Goal: Find specific page/section: Find specific page/section

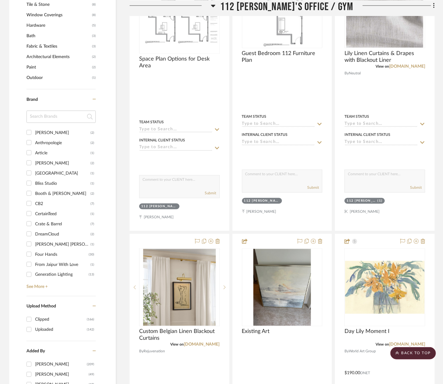
scroll to position [523, 0]
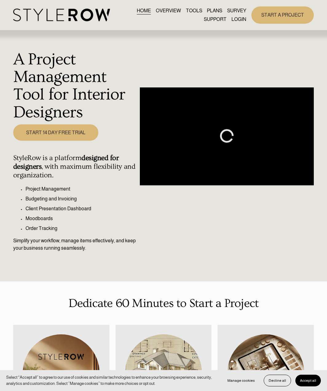
click at [237, 20] on link "LOGIN" at bounding box center [239, 19] width 15 height 8
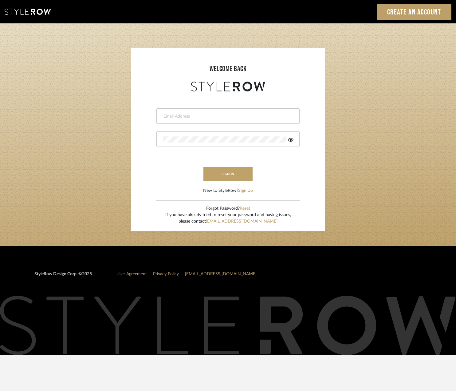
type input "katelyn@clothandkind.com"
click at [229, 170] on button "sign in" at bounding box center [228, 174] width 49 height 14
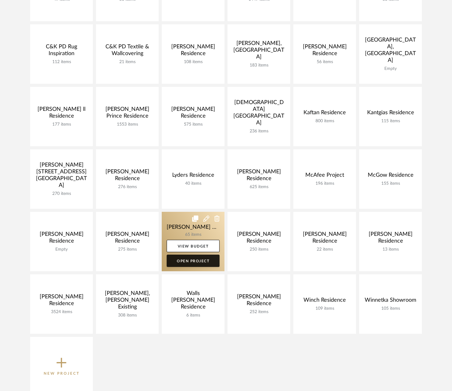
scroll to position [185, 0]
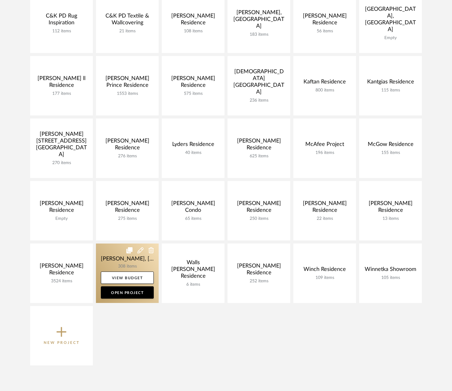
click at [125, 261] on link at bounding box center [127, 272] width 63 height 59
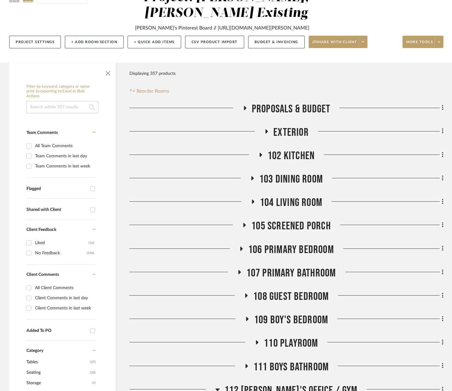
scroll to position [123, 0]
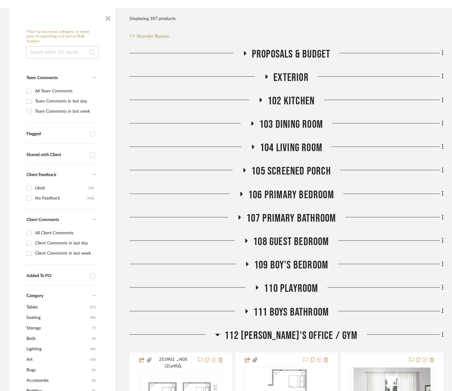
click at [282, 71] on span "Exterior" at bounding box center [290, 77] width 35 height 13
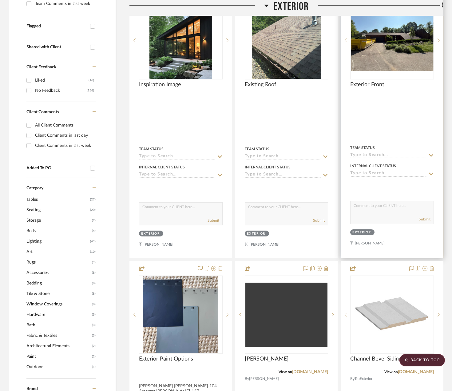
scroll to position [154, 0]
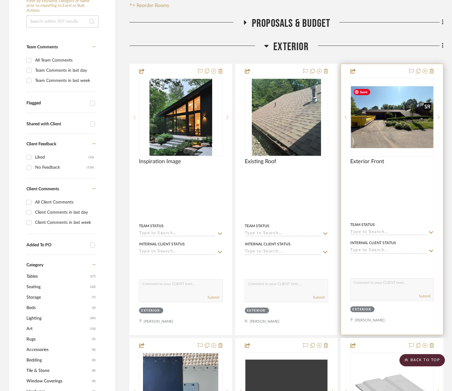
click at [399, 120] on img "0" at bounding box center [392, 117] width 82 height 62
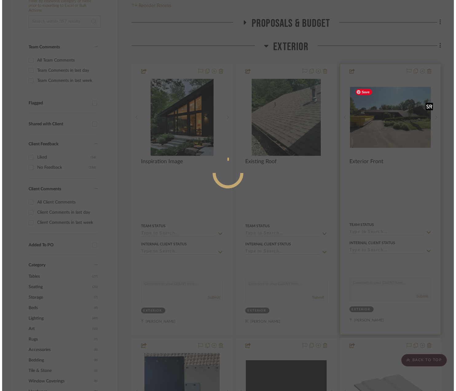
scroll to position [0, 0]
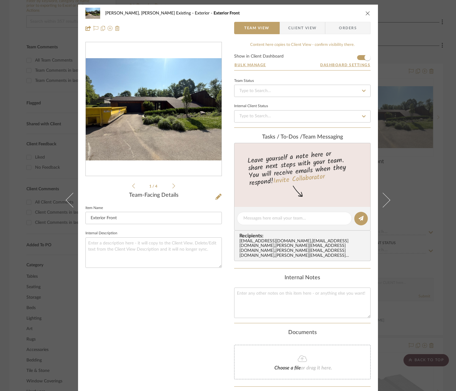
click at [173, 184] on icon at bounding box center [174, 185] width 3 height 5
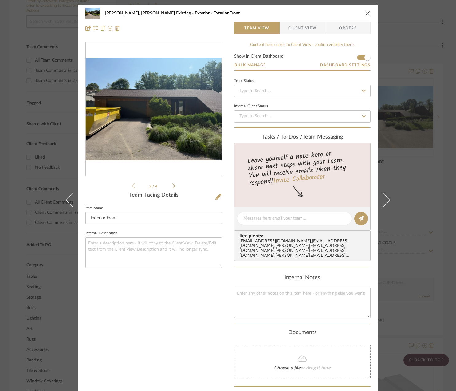
click at [173, 184] on icon at bounding box center [174, 185] width 3 height 5
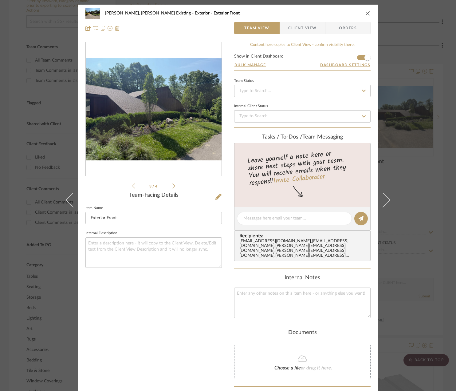
click at [173, 184] on icon at bounding box center [174, 185] width 3 height 5
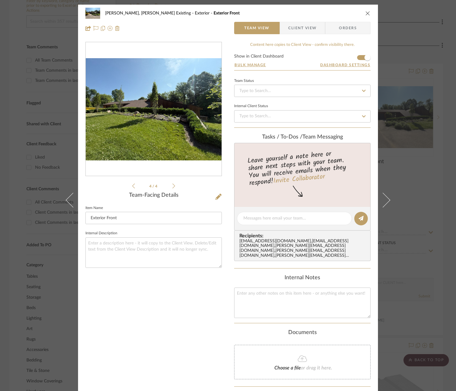
click at [361, 14] on div "Roseberry, Holden Existing Exterior Exterior Front" at bounding box center [228, 13] width 285 height 12
click at [368, 13] on icon "close" at bounding box center [368, 13] width 5 height 5
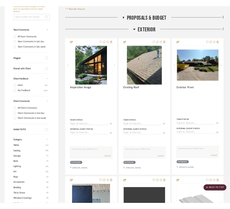
scroll to position [154, 0]
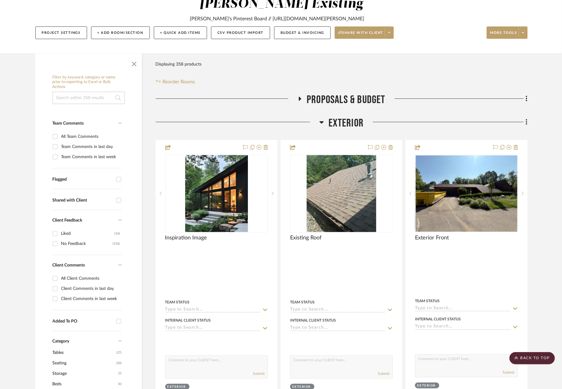
scroll to position [92, 0]
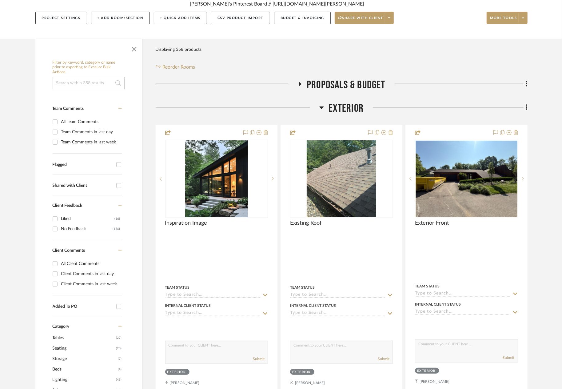
click at [349, 102] on span "Exterior" at bounding box center [345, 108] width 35 height 13
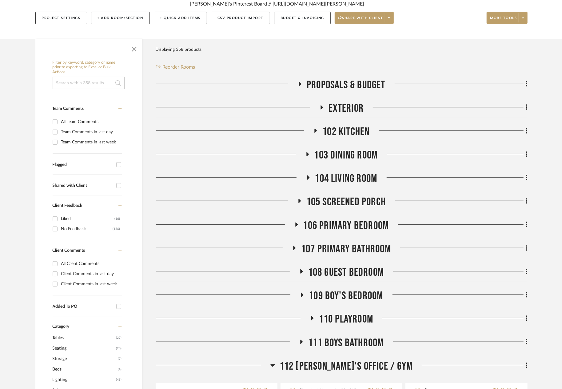
click at [352, 125] on span "102 Kitchen" at bounding box center [345, 131] width 47 height 13
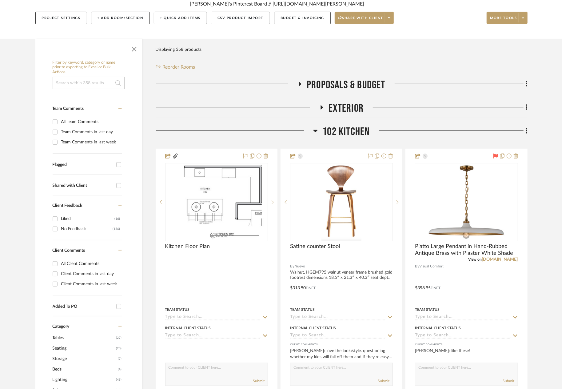
click at [350, 125] on span "102 Kitchen" at bounding box center [345, 131] width 47 height 13
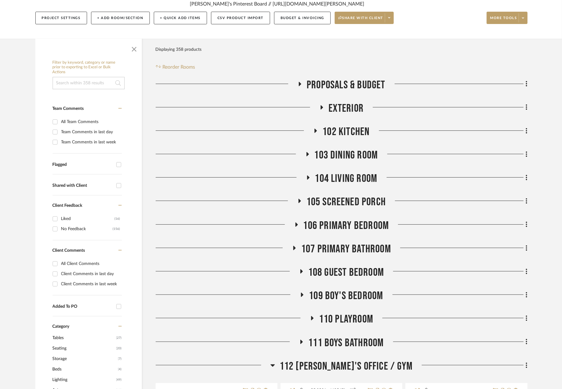
click at [350, 149] on span "103 Dining Room" at bounding box center [346, 155] width 64 height 13
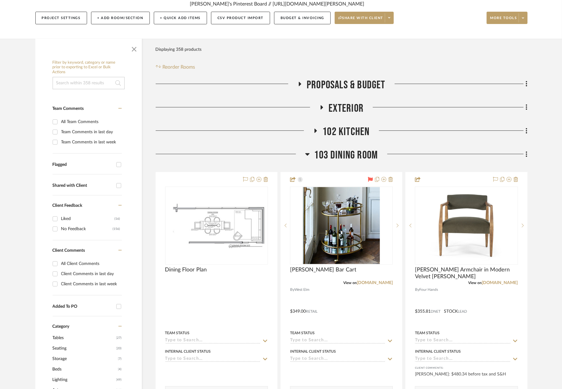
click at [350, 149] on span "103 Dining Room" at bounding box center [346, 155] width 64 height 13
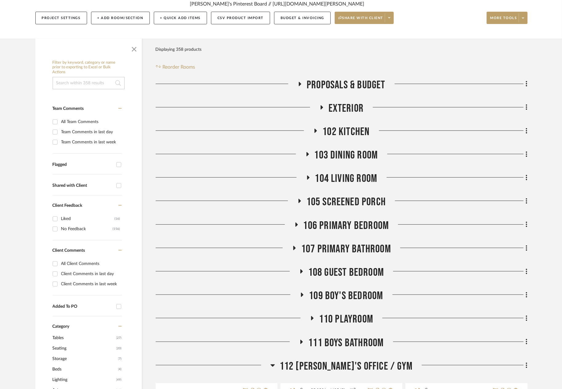
click at [353, 172] on span "104 Living Room" at bounding box center [346, 178] width 62 height 13
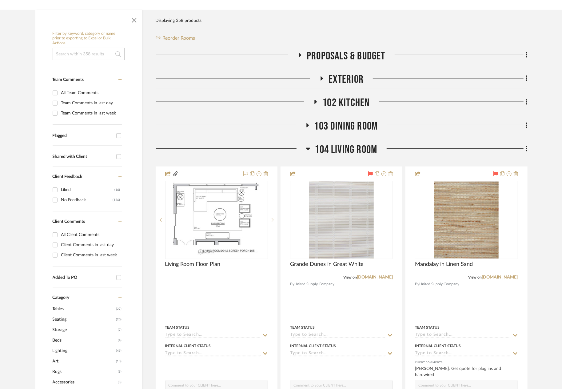
scroll to position [123, 0]
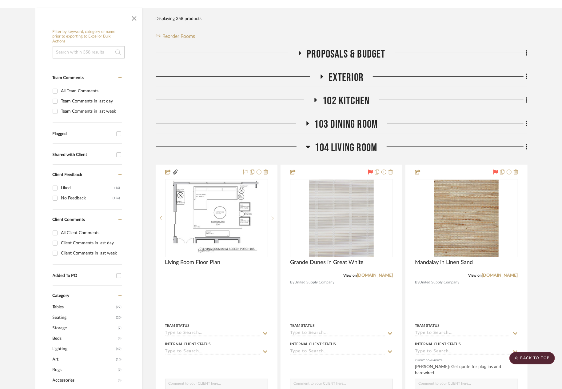
click at [349, 141] on span "104 Living Room" at bounding box center [346, 147] width 62 height 13
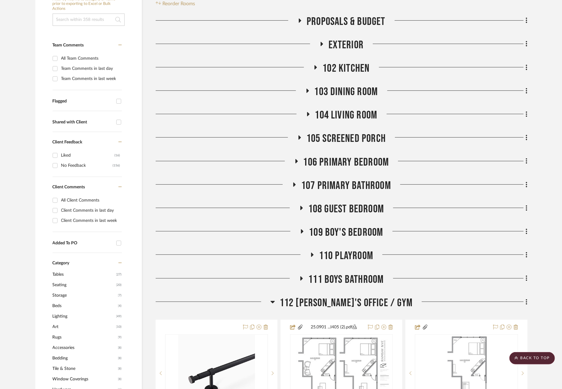
scroll to position [154, 0]
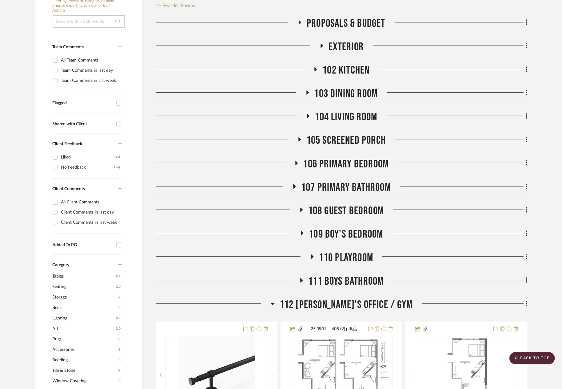
click at [348, 134] on span "105 Screened Porch" at bounding box center [346, 140] width 80 height 13
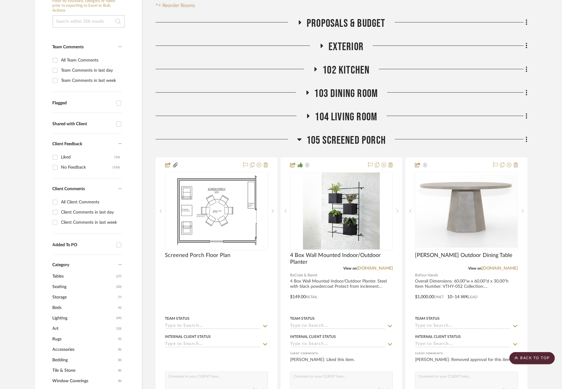
click at [348, 134] on span "105 Screened Porch" at bounding box center [346, 140] width 80 height 13
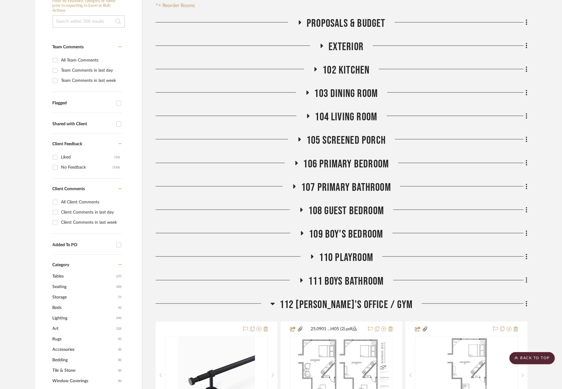
click at [356, 157] on span "106 Primary Bedroom" at bounding box center [346, 163] width 86 height 13
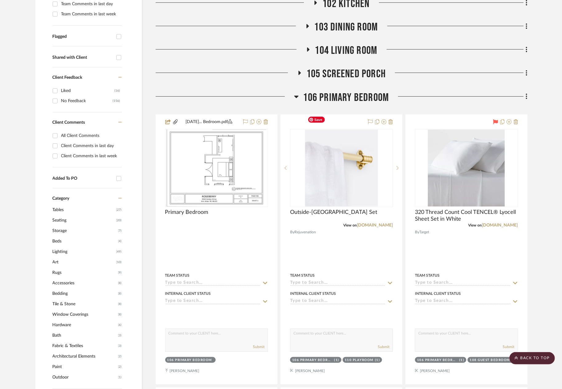
scroll to position [185, 0]
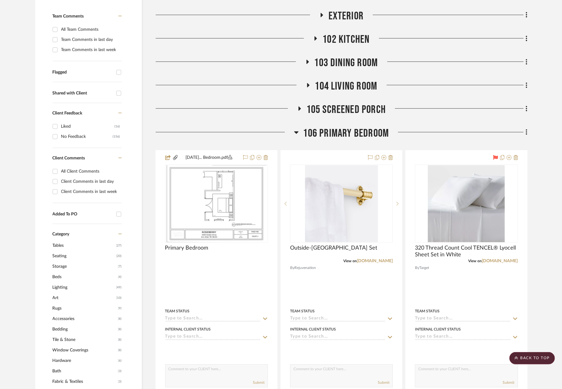
click at [350, 127] on span "106 Primary Bedroom" at bounding box center [346, 133] width 86 height 13
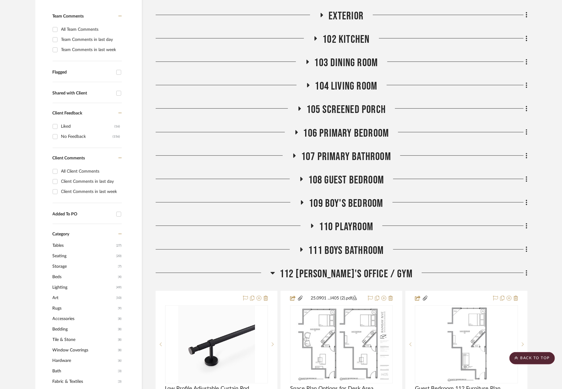
click at [349, 150] on span "107 Primary Bathroom" at bounding box center [346, 156] width 90 height 13
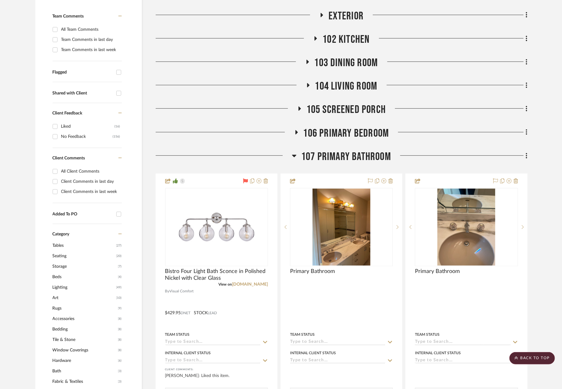
click at [346, 150] on span "107 Primary Bathroom" at bounding box center [346, 156] width 90 height 13
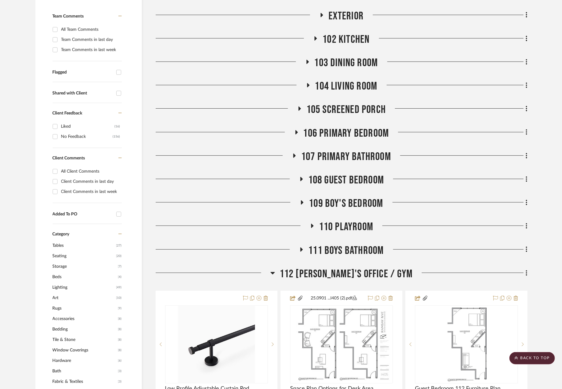
click at [345, 173] on span "108 Guest Bedroom" at bounding box center [346, 179] width 76 height 13
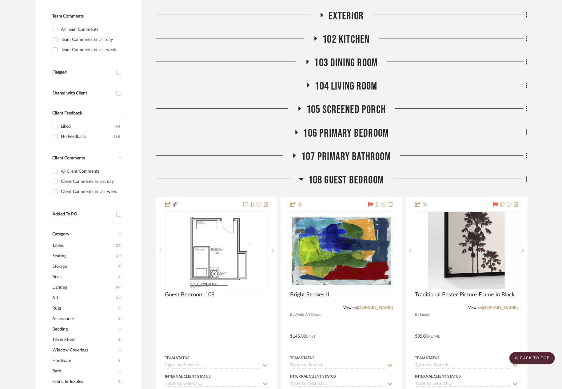
click at [346, 173] on span "108 Guest Bedroom" at bounding box center [346, 179] width 76 height 13
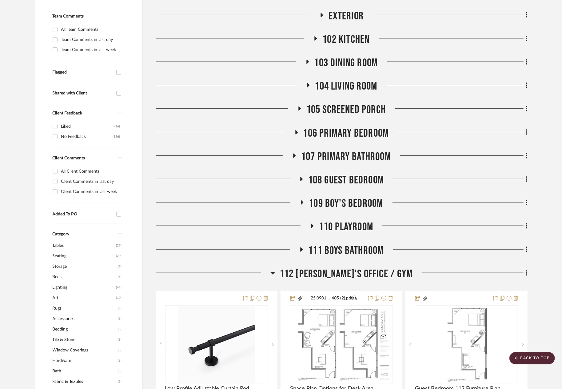
click at [346, 197] on span "109 Boy's Bedroom" at bounding box center [346, 203] width 74 height 13
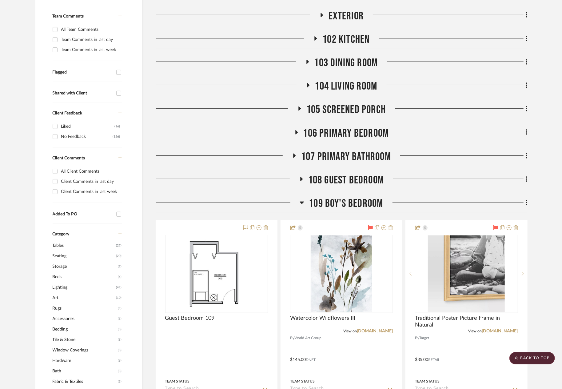
click at [345, 197] on span "109 Boy's Bedroom" at bounding box center [346, 203] width 74 height 13
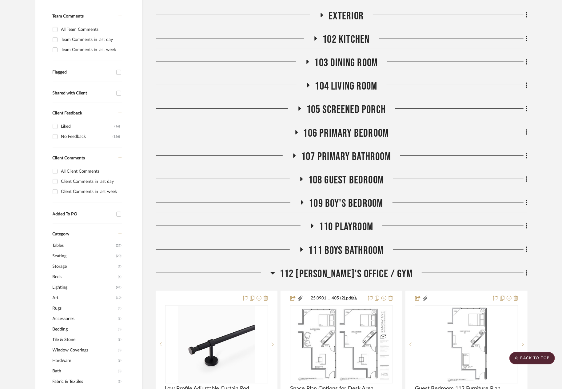
click at [341, 220] on span "110 Playroom" at bounding box center [346, 226] width 54 height 13
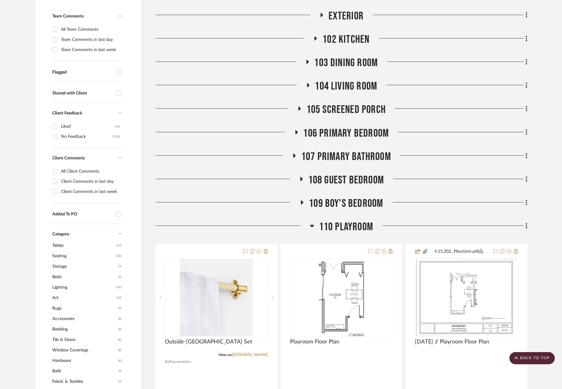
click at [341, 220] on span "110 Playroom" at bounding box center [346, 226] width 54 height 13
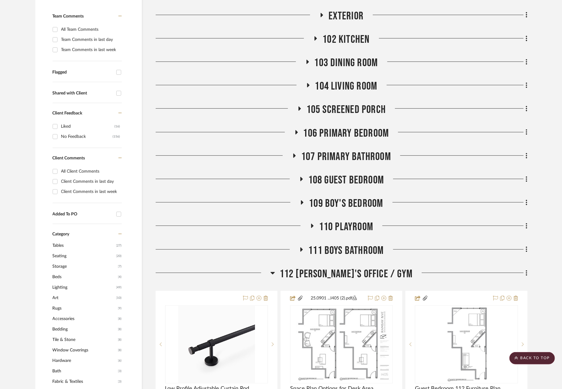
click at [334, 244] on span "111 Boys Bathroom" at bounding box center [345, 250] width 75 height 13
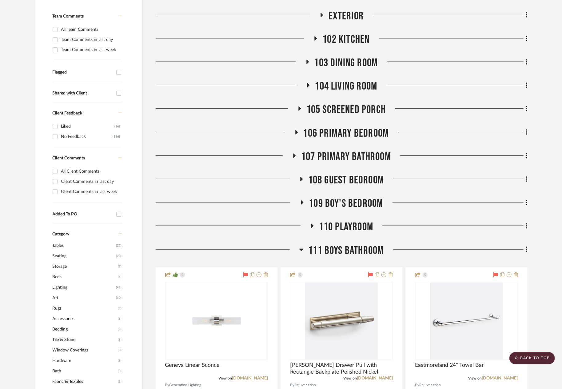
click at [334, 244] on span "111 Boys Bathroom" at bounding box center [345, 250] width 75 height 13
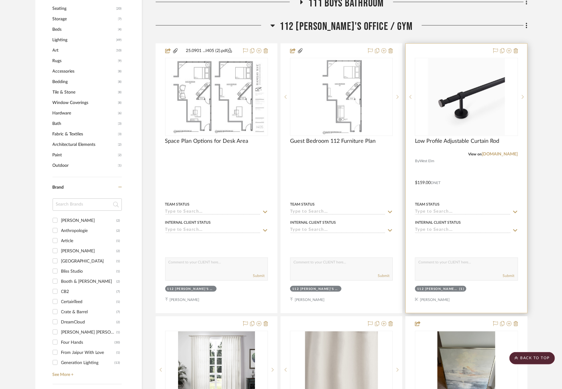
scroll to position [431, 0]
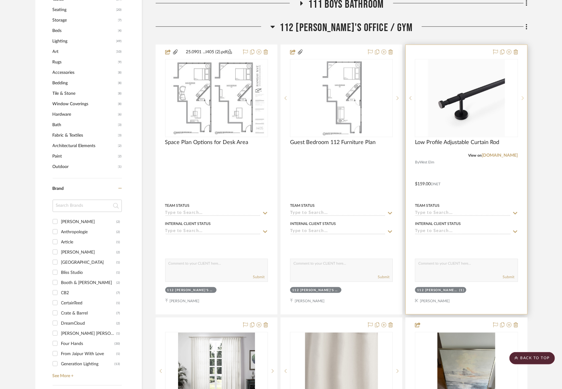
click at [442, 96] on sr-next-btn at bounding box center [522, 98] width 9 height 4
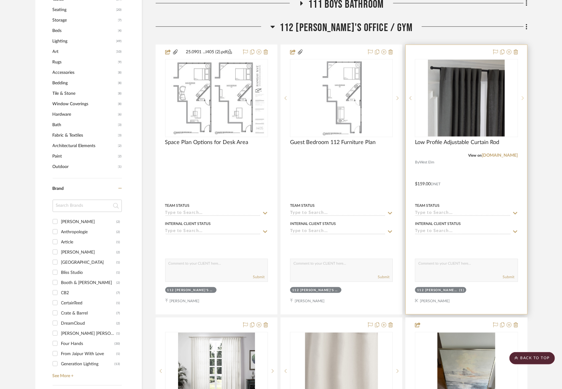
click at [442, 96] on sr-next-btn at bounding box center [522, 98] width 9 height 4
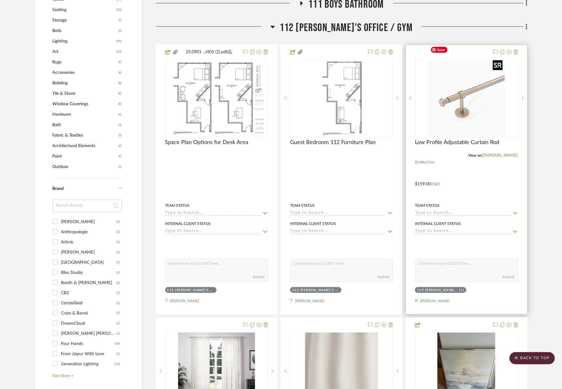
click at [442, 93] on img "2" at bounding box center [466, 98] width 77 height 77
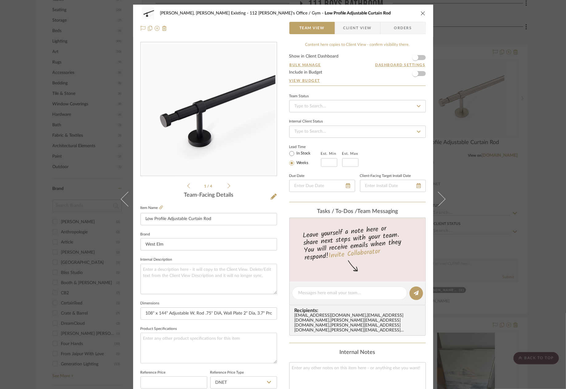
click at [421, 15] on icon "close" at bounding box center [423, 13] width 5 height 5
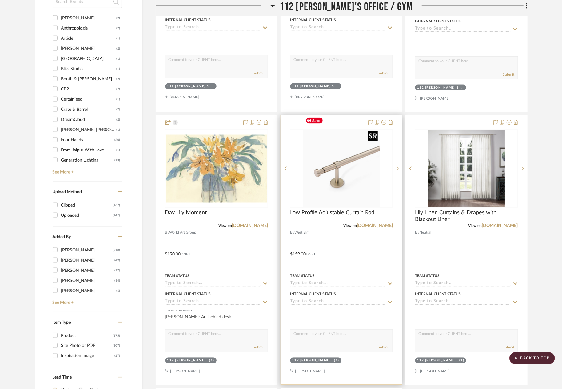
scroll to position [646, 0]
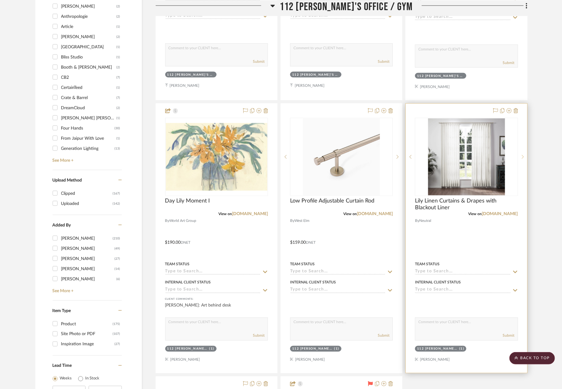
click at [442, 138] on div at bounding box center [522, 157] width 9 height 78
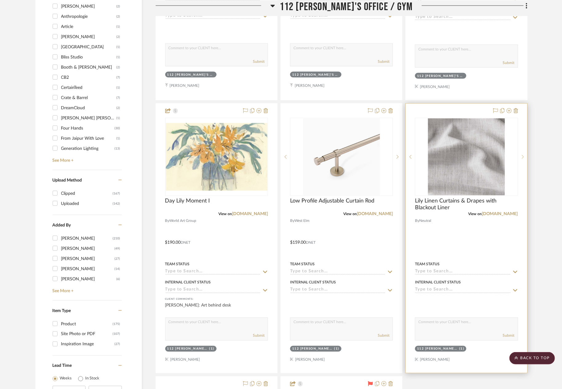
click at [442, 138] on div at bounding box center [522, 157] width 9 height 78
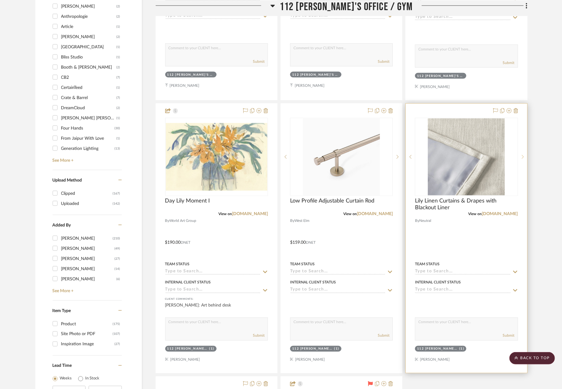
click at [442, 138] on div at bounding box center [522, 157] width 9 height 78
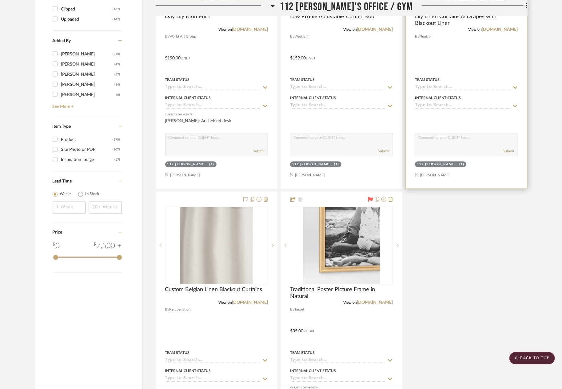
scroll to position [830, 0]
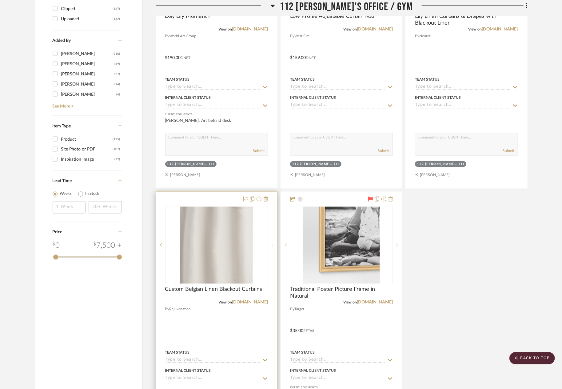
click at [272, 232] on div at bounding box center [272, 245] width 9 height 78
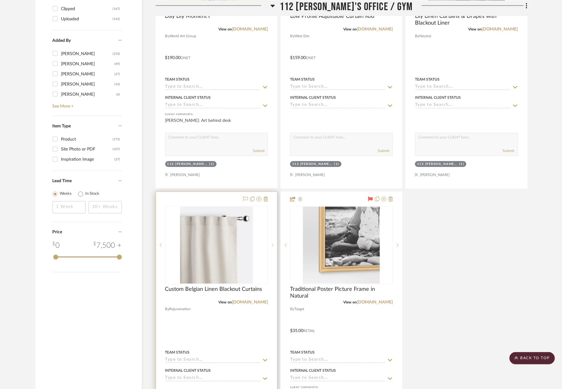
click at [272, 232] on div at bounding box center [272, 245] width 9 height 78
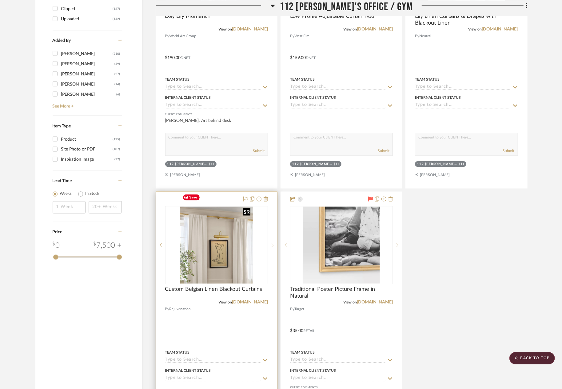
click at [242, 247] on img "2" at bounding box center [216, 245] width 73 height 77
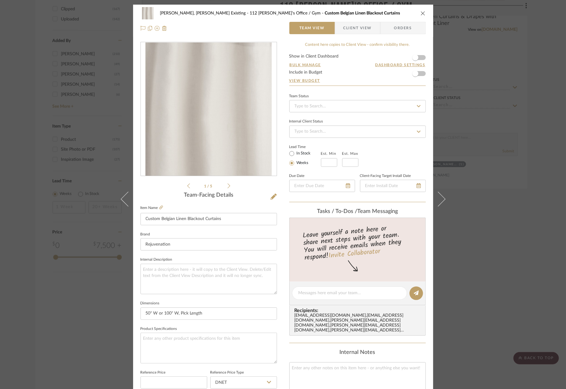
click at [421, 15] on icon "close" at bounding box center [423, 13] width 5 height 5
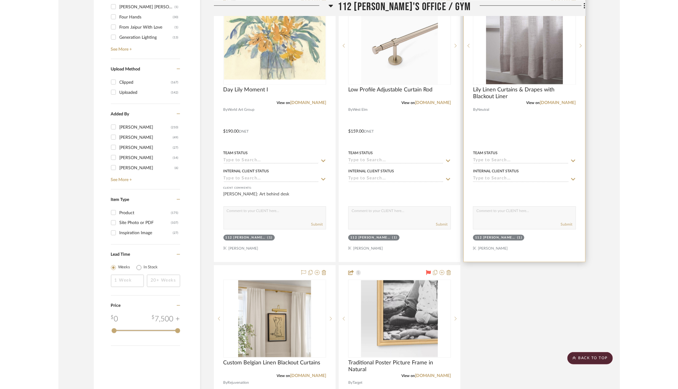
scroll to position [677, 0]
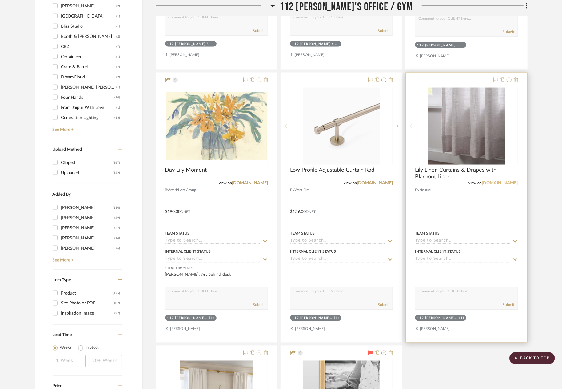
click at [442, 181] on link "[DOMAIN_NAME]" at bounding box center [500, 183] width 36 height 4
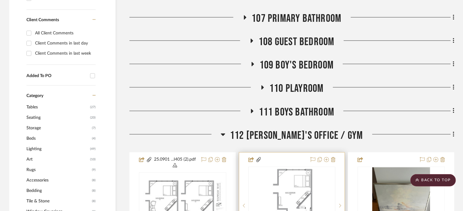
scroll to position [292, 0]
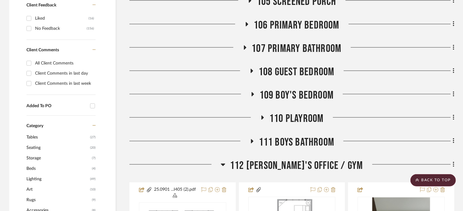
click at [275, 163] on span "112 [PERSON_NAME]'s Office / Gym" at bounding box center [296, 165] width 133 height 13
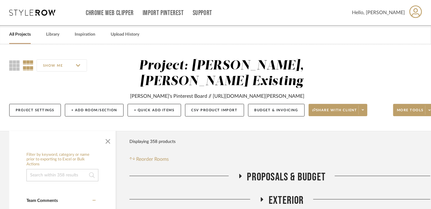
click at [311, 65] on div "Project: [PERSON_NAME], [PERSON_NAME] Existing [PERSON_NAME]'s Pinterest Board …" at bounding box center [221, 79] width 201 height 42
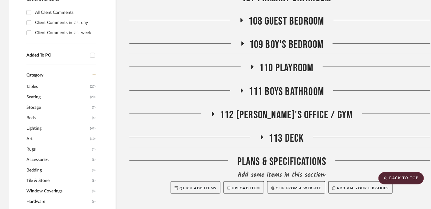
scroll to position [338, 0]
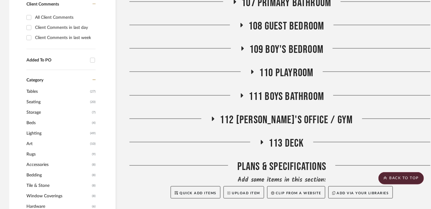
click at [277, 121] on span "112 [PERSON_NAME]'s Office / Gym" at bounding box center [286, 119] width 133 height 13
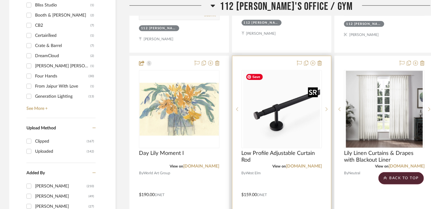
scroll to position [707, 0]
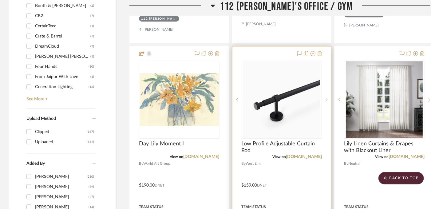
click at [328, 101] on sr-next-btn at bounding box center [326, 99] width 9 height 4
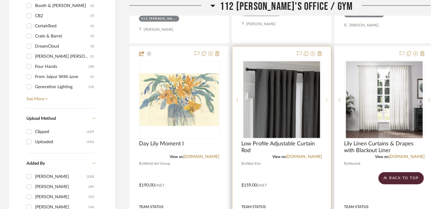
click at [328, 101] on sr-next-btn at bounding box center [326, 99] width 9 height 4
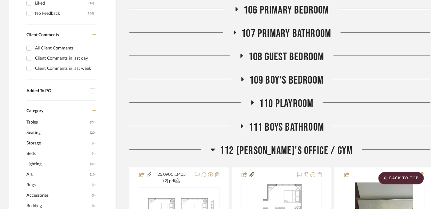
scroll to position [308, 0]
click at [283, 151] on span "112 [PERSON_NAME]'s Office / Gym" at bounding box center [286, 150] width 133 height 13
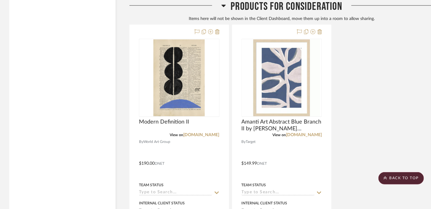
scroll to position [2032, 0]
